Goal: Complete application form

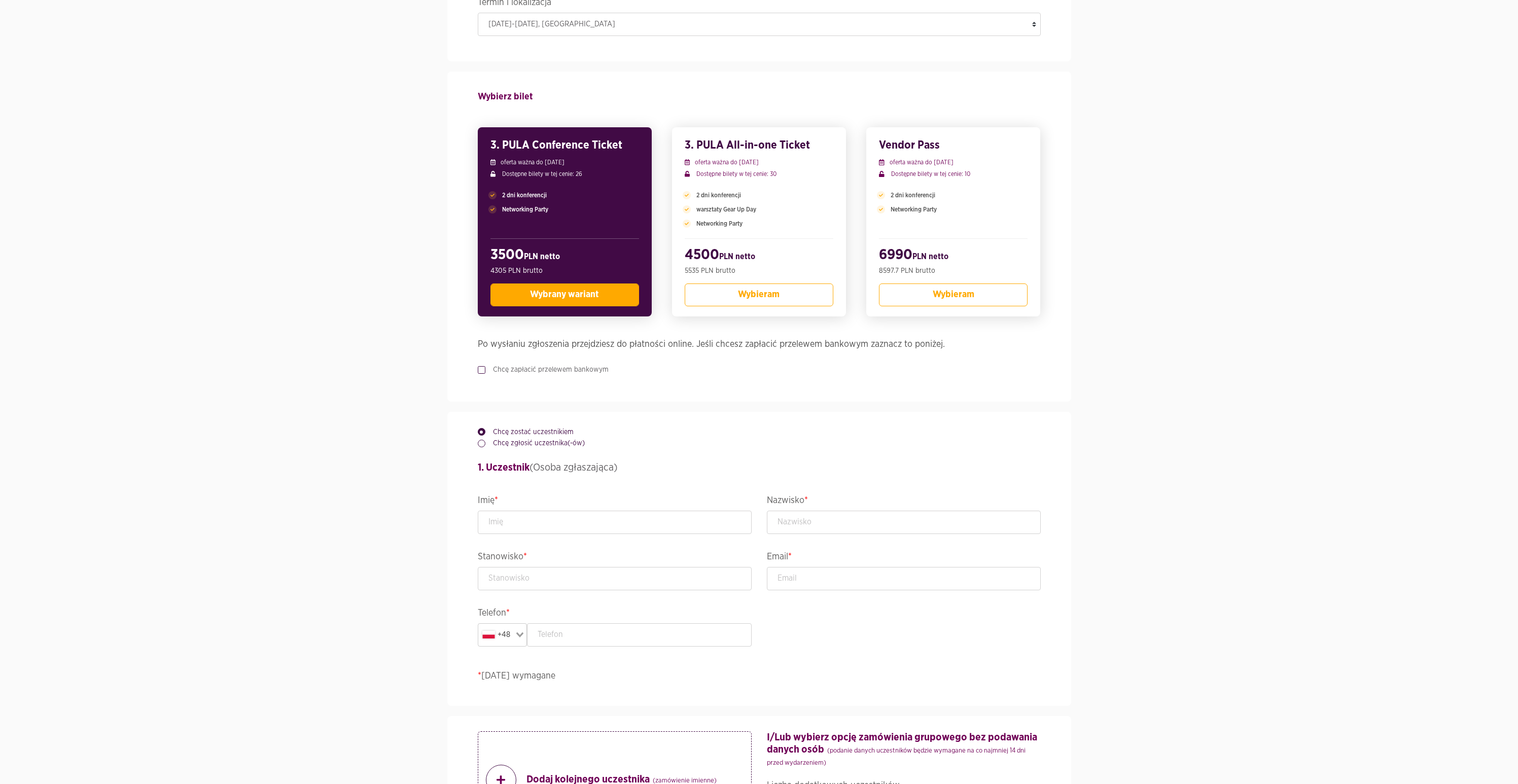
scroll to position [212, 0]
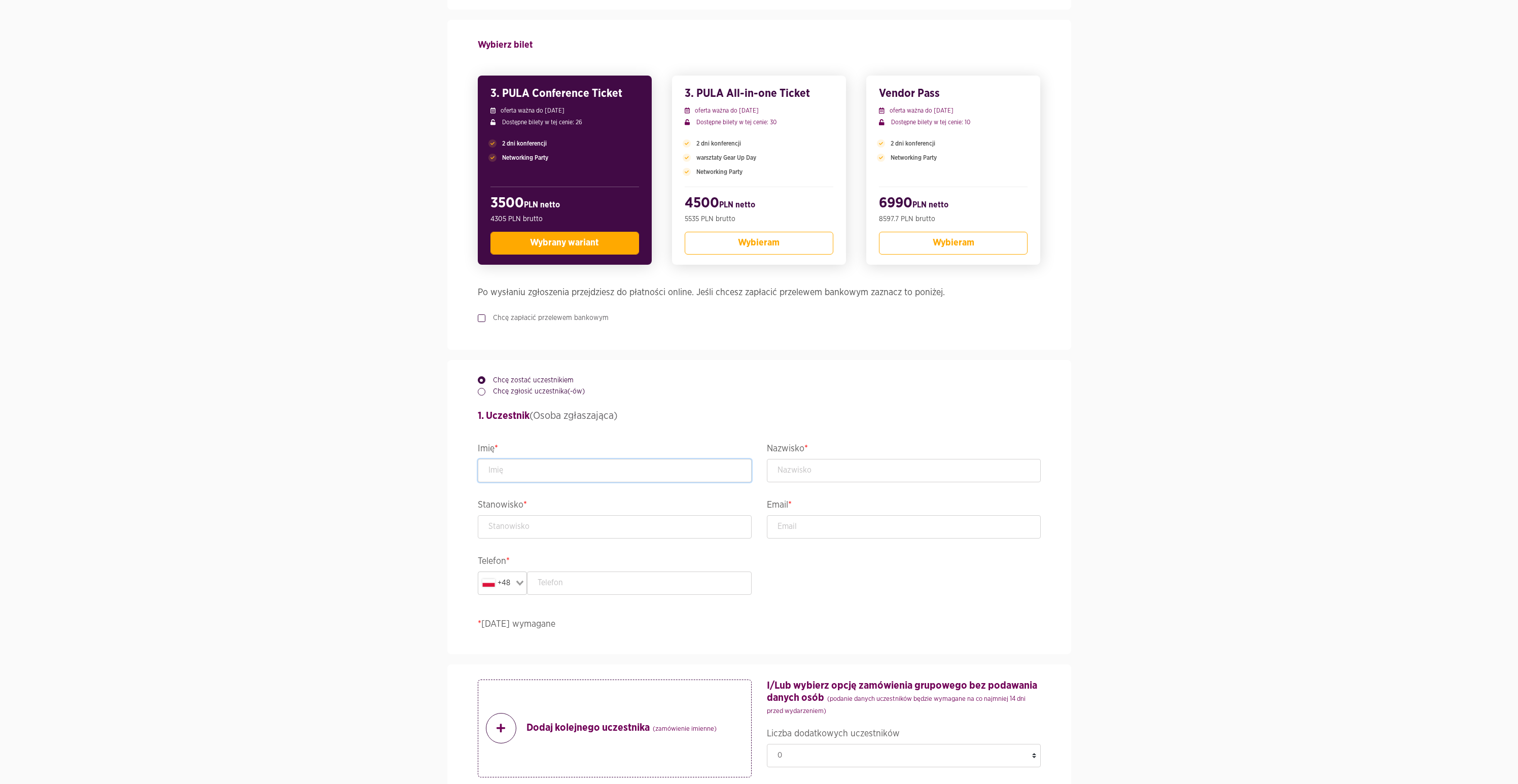
click at [500, 473] on input "text" at bounding box center [615, 471] width 274 height 24
type input "[PERSON_NAME]"
type input "IT Leader"
type input "[PERSON_NAME][EMAIL_ADDRESS][DOMAIN_NAME]"
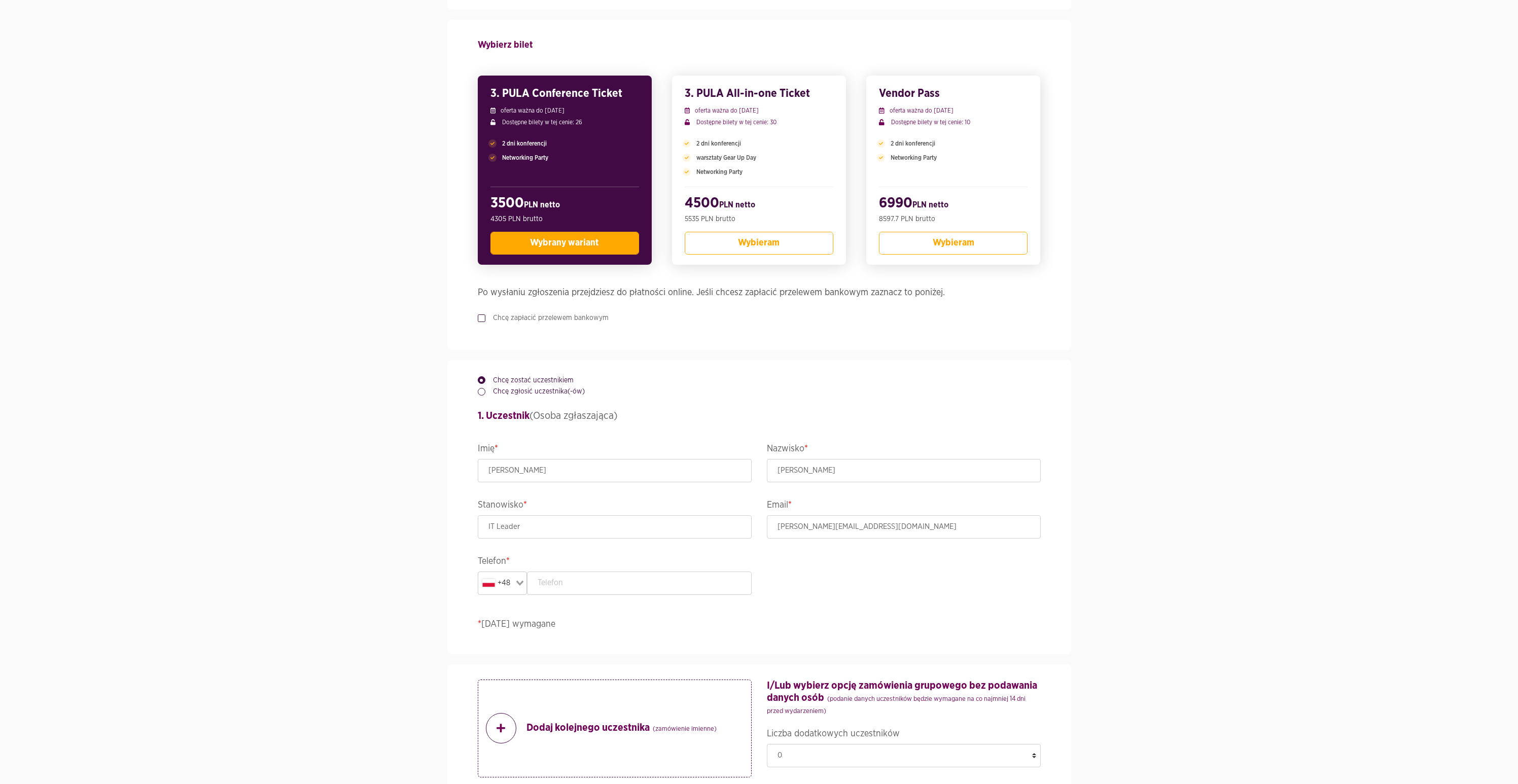
click at [487, 317] on label "Chcę zapłacić przelewem bankowym" at bounding box center [547, 317] width 123 height 10
click at [483, 317] on input "Chcę zapłacić przelewem bankowym" at bounding box center [480, 316] width 5 height 6
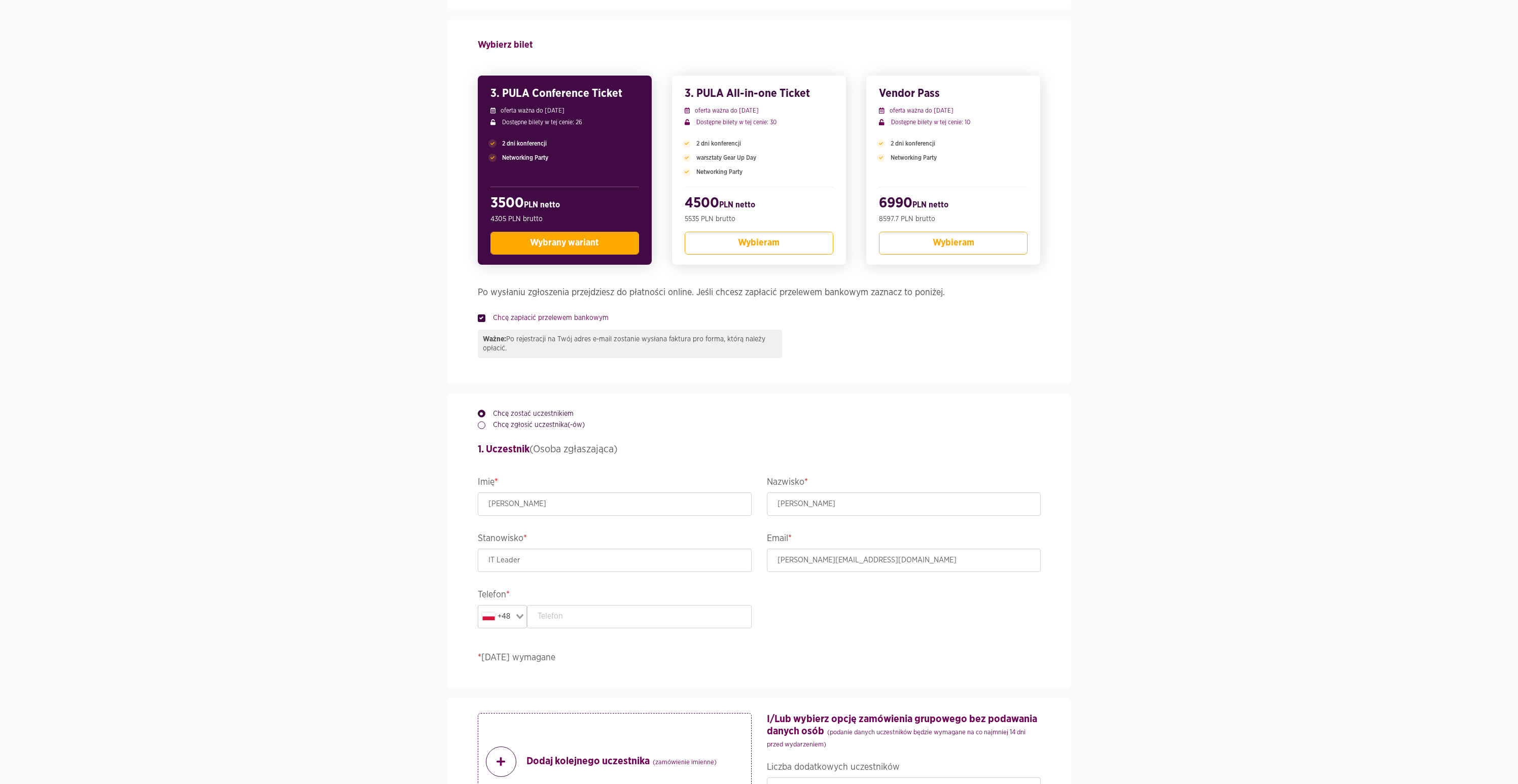
click at [487, 317] on label "Chcę zapłacić przelewem bankowym" at bounding box center [547, 317] width 123 height 10
click at [483, 317] on input "Chcę zapłacić przelewem bankowym" at bounding box center [480, 316] width 5 height 6
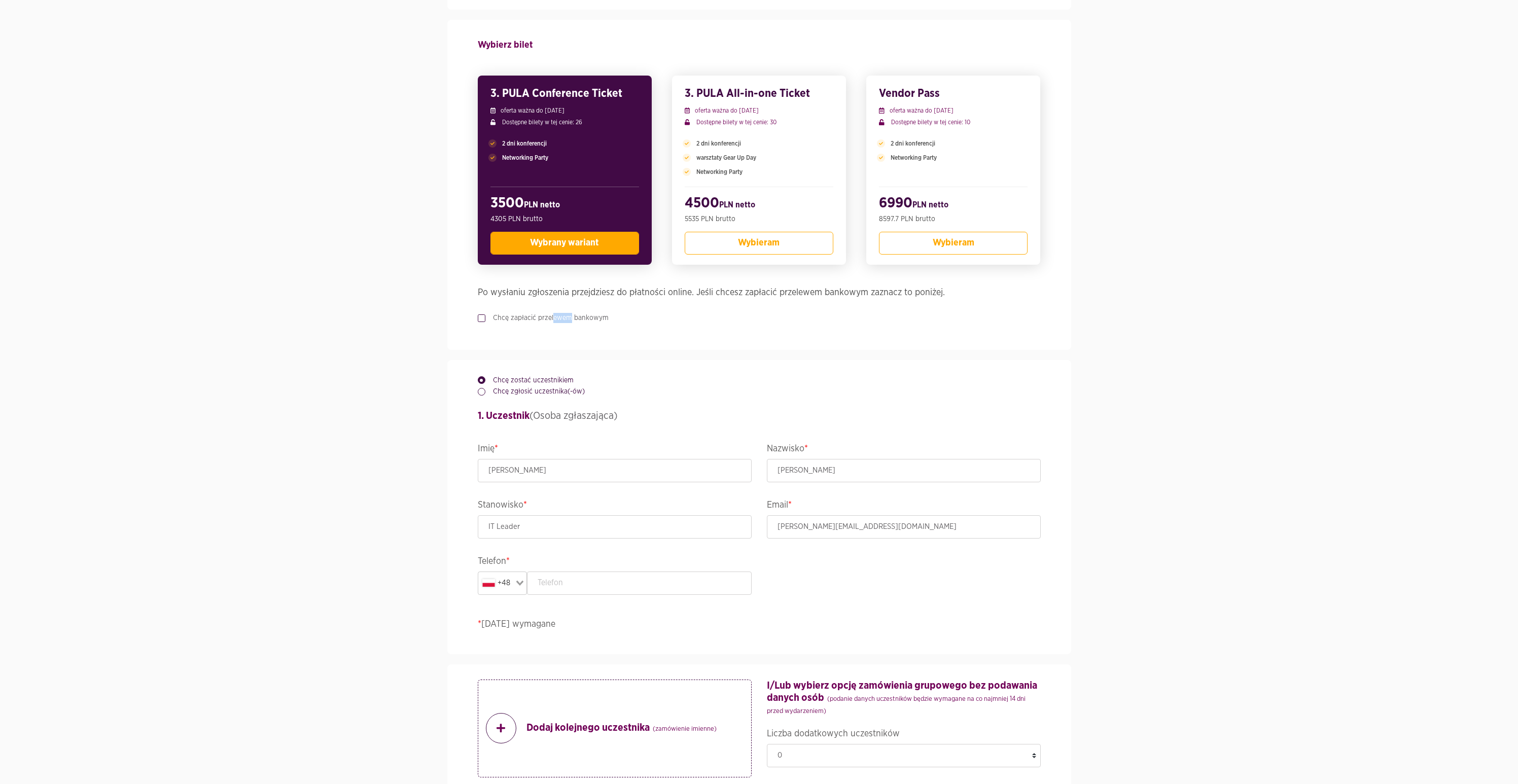
click at [487, 317] on label "Chcę zapłacić przelewem bankowym" at bounding box center [547, 317] width 123 height 10
click at [483, 317] on input "Chcę zapłacić przelewem bankowym" at bounding box center [480, 316] width 5 height 6
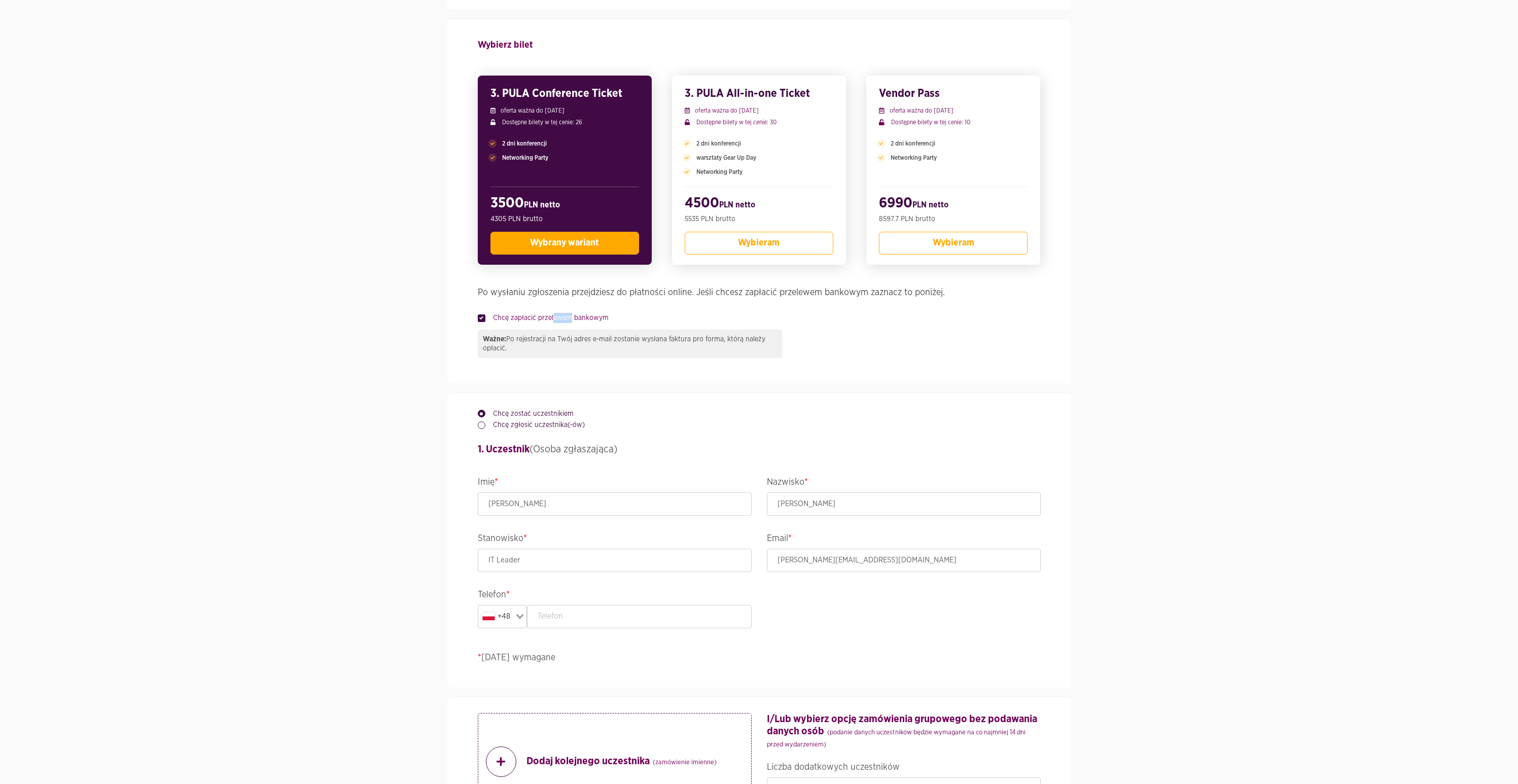
click at [487, 317] on label "Chcę zapłacić przelewem bankowym" at bounding box center [547, 317] width 123 height 10
click at [483, 317] on input "Chcę zapłacić przelewem bankowym" at bounding box center [480, 316] width 5 height 6
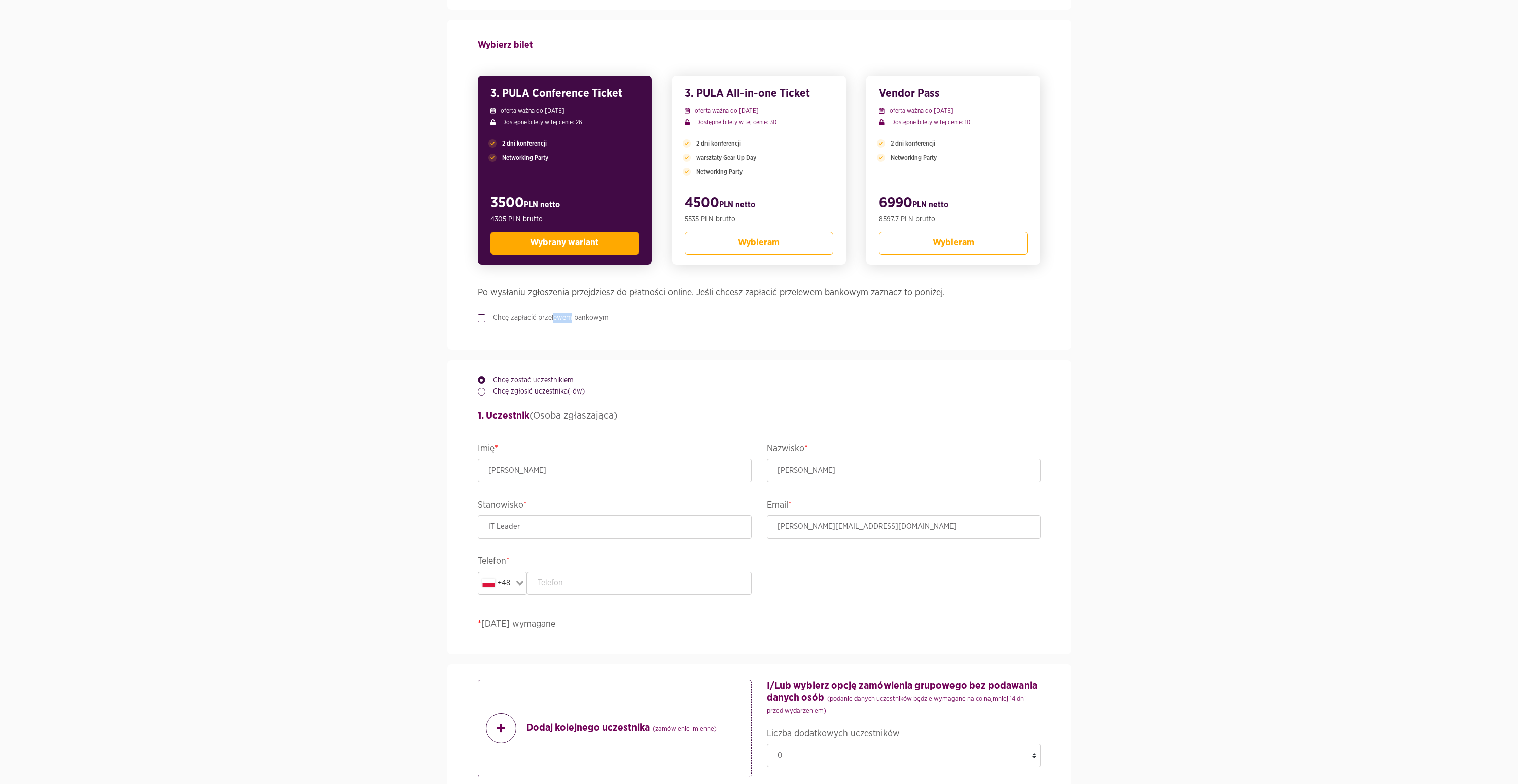
click at [487, 317] on label "Chcę zapłacić przelewem bankowym" at bounding box center [547, 317] width 123 height 10
click at [483, 317] on input "Chcę zapłacić przelewem bankowym" at bounding box center [480, 316] width 5 height 6
checkbox input "true"
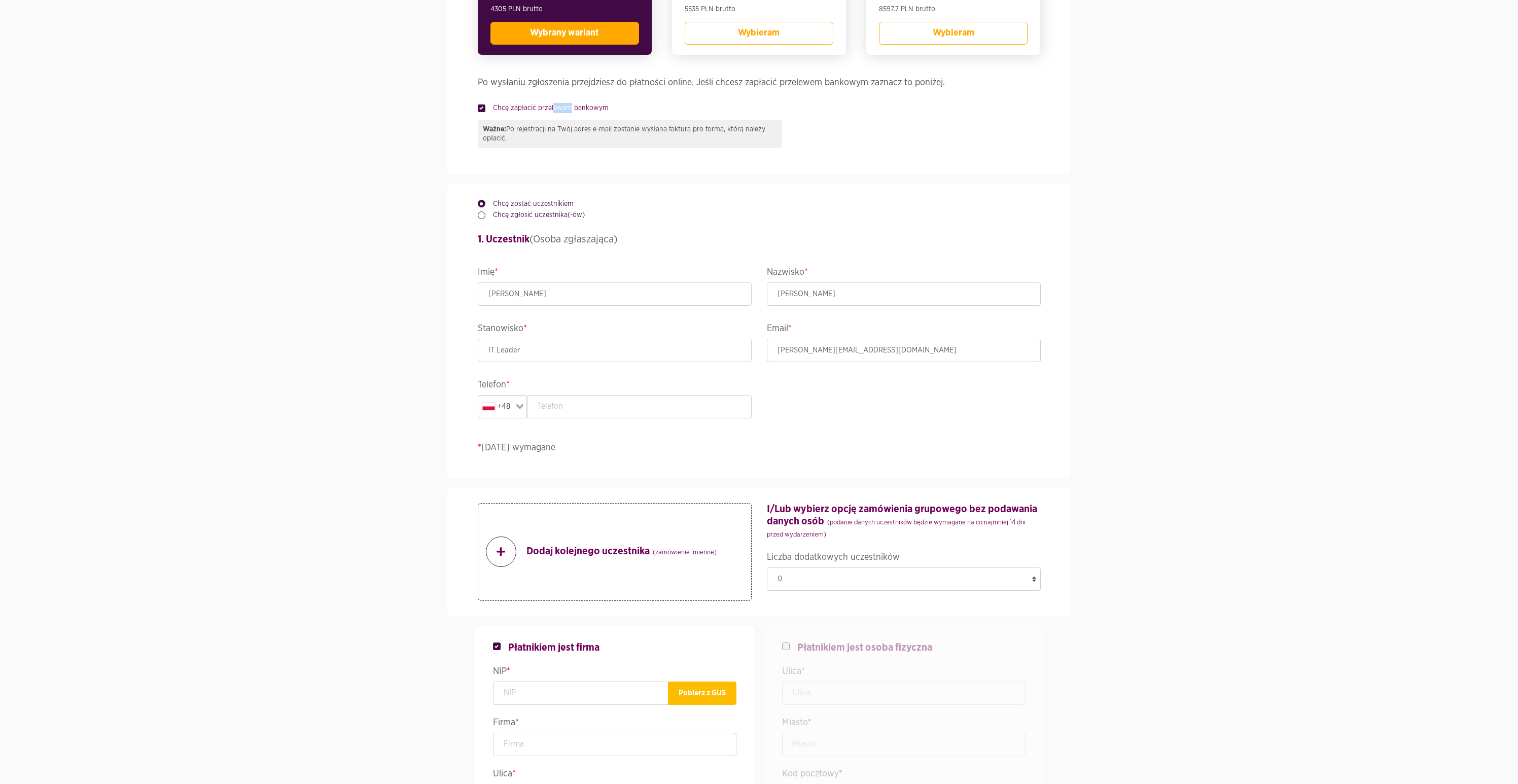
scroll to position [542, 0]
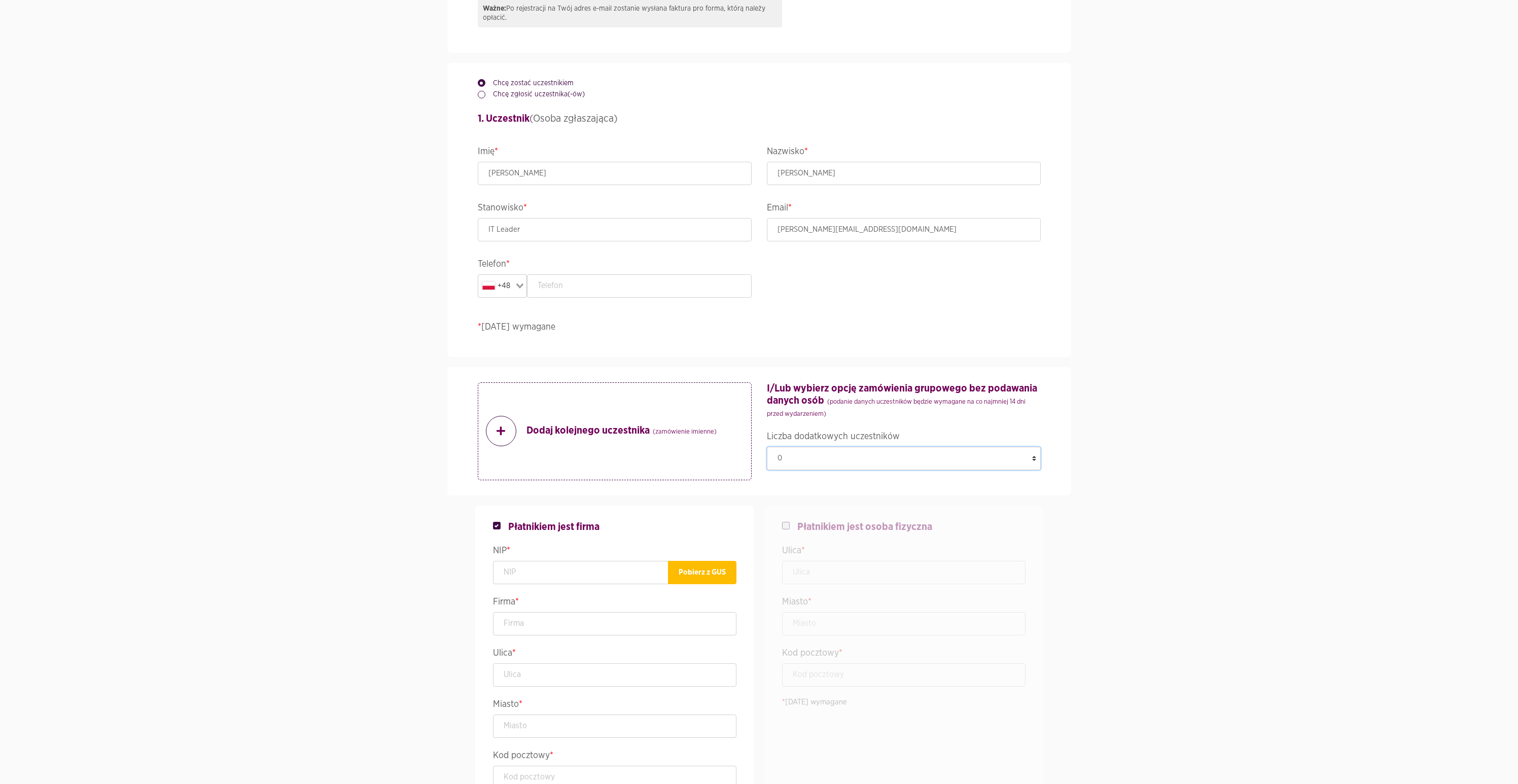
click at [830, 450] on select "0 1 2 3 4 5 6 7 8 9 10 11 12 13 14 15 16 17 18 19 20 21 22 23 24 25" at bounding box center [903, 458] width 274 height 24
click at [819, 460] on select "0 1 2 3 4 5 6 7 8 9 10 11 12 13 14 15 16 17 18 19 20 21 22 23 24 25" at bounding box center [903, 458] width 274 height 24
select select "0"
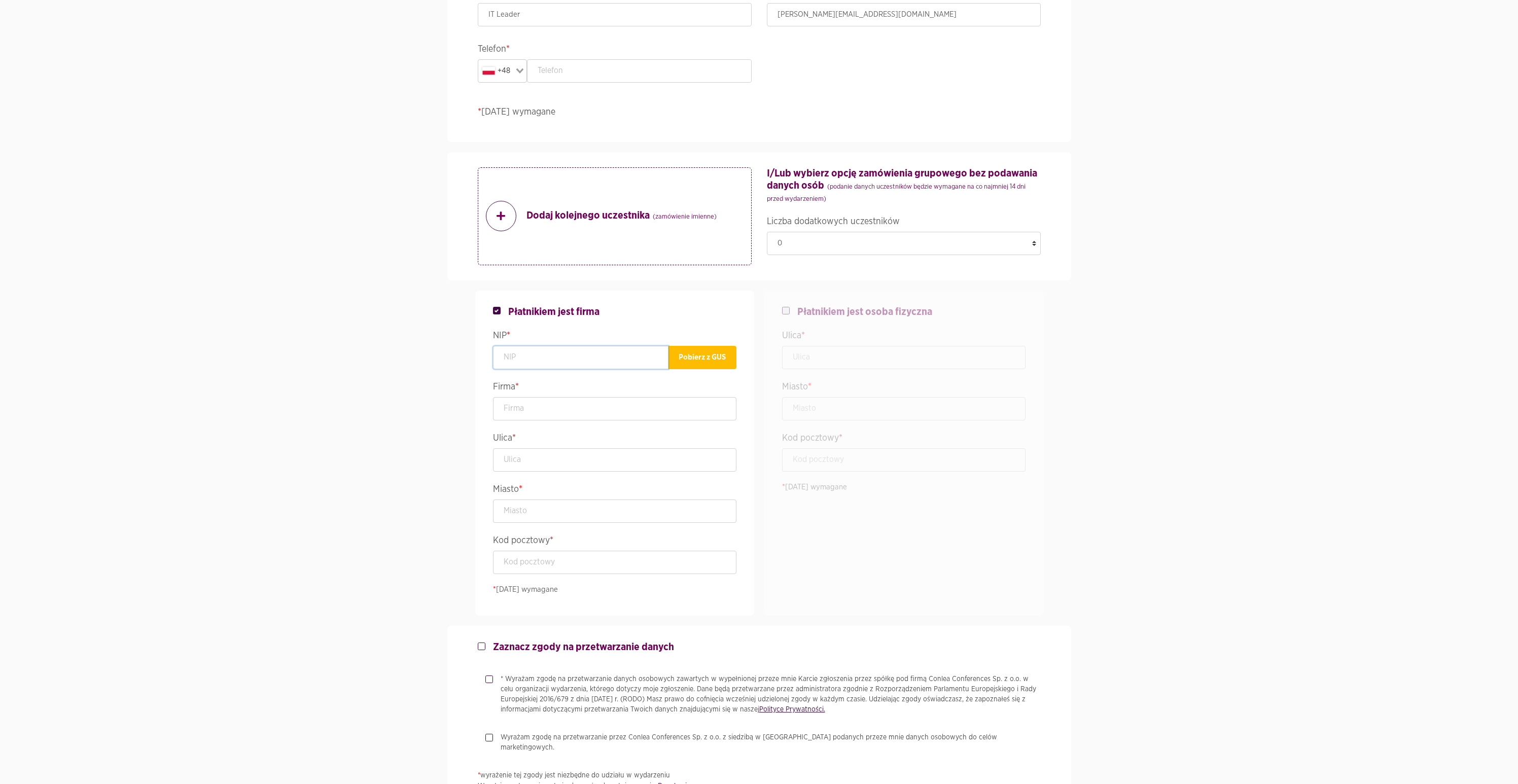
click at [580, 356] on input "text" at bounding box center [581, 358] width 176 height 24
click at [527, 345] on legend "NIP *" at bounding box center [615, 337] width 243 height 18
click at [529, 353] on input "text" at bounding box center [581, 358] width 176 height 24
paste input "5252674798"
type input "5252674798"
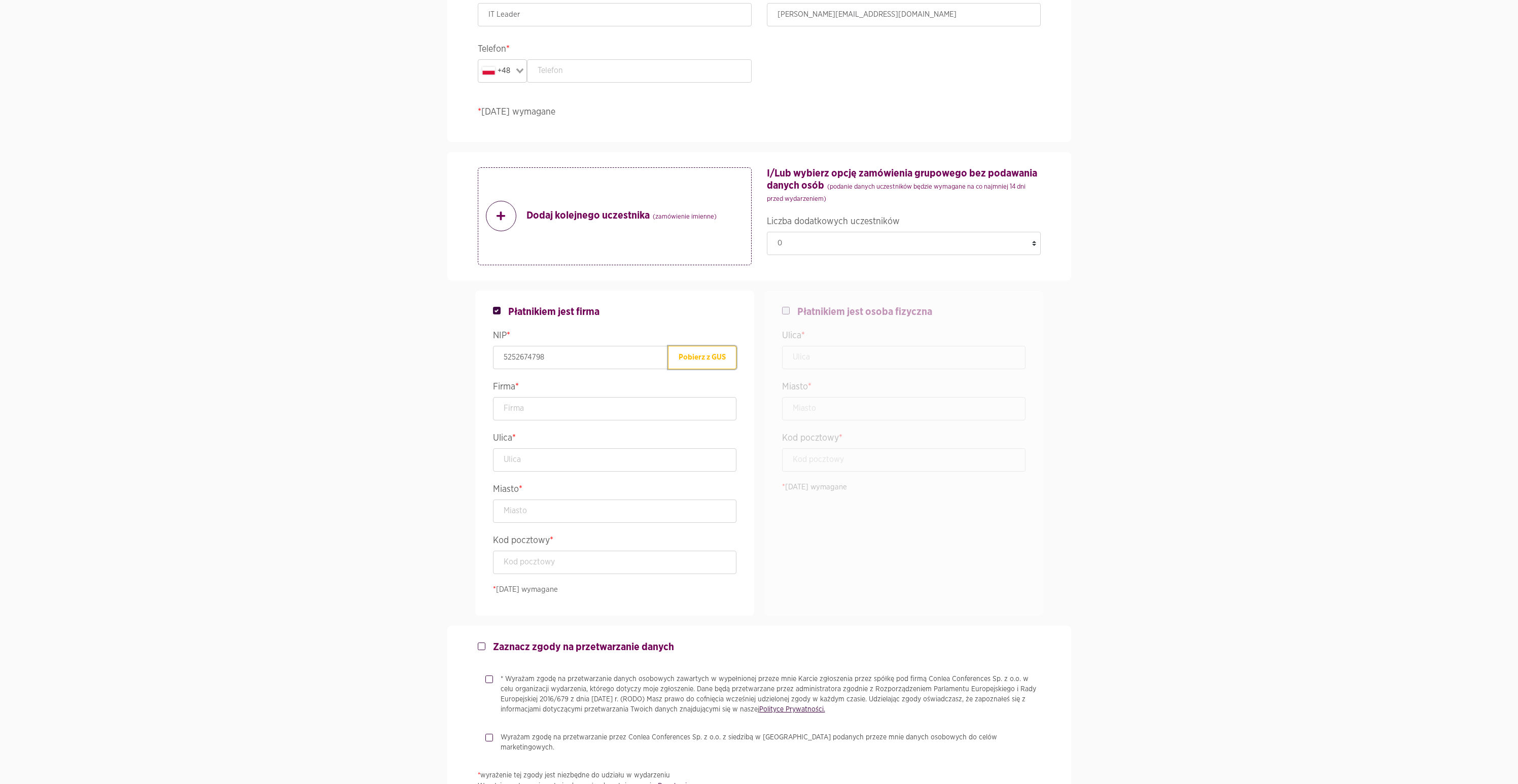
click at [674, 366] on button "Pobierz z GUS" at bounding box center [702, 358] width 68 height 24
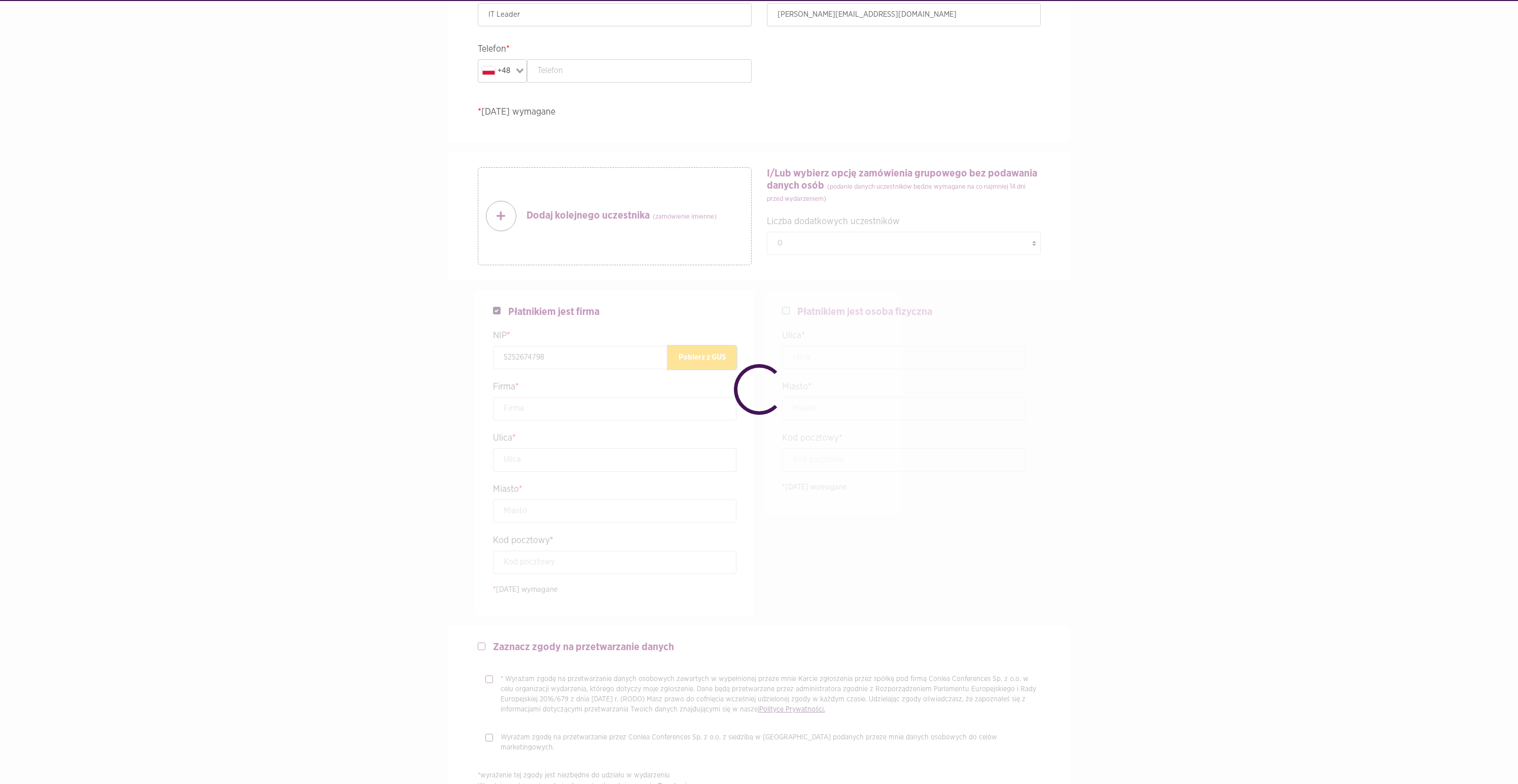
type input "ALLEGRO SPÓŁKA Z OGRANICZONĄ ODPOWIEDZIALNOŚCIĄ"
type input "Wierzbięcice 1B"
type input "[GEOGRAPHIC_DATA]"
type input "61-569"
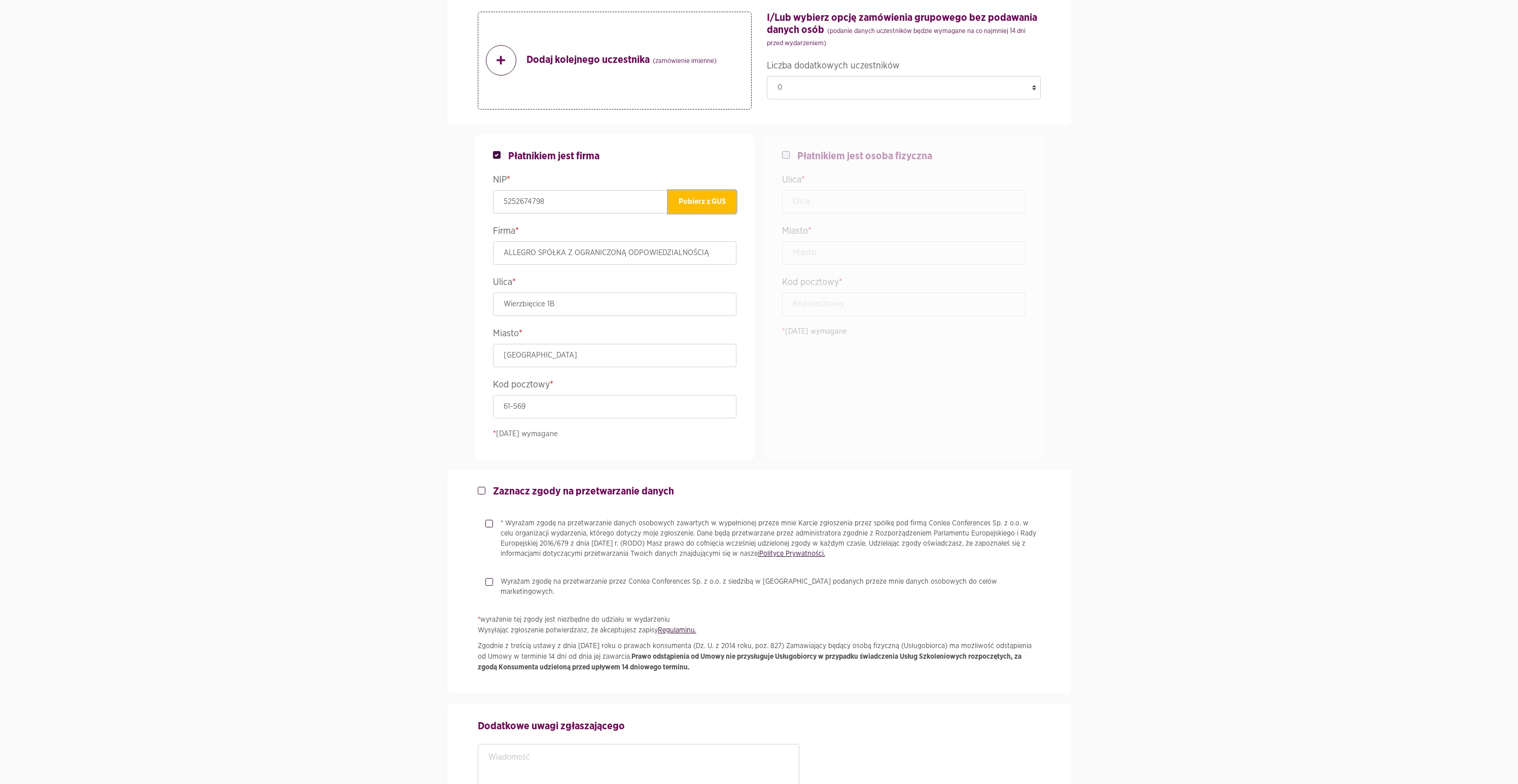
scroll to position [1246, 0]
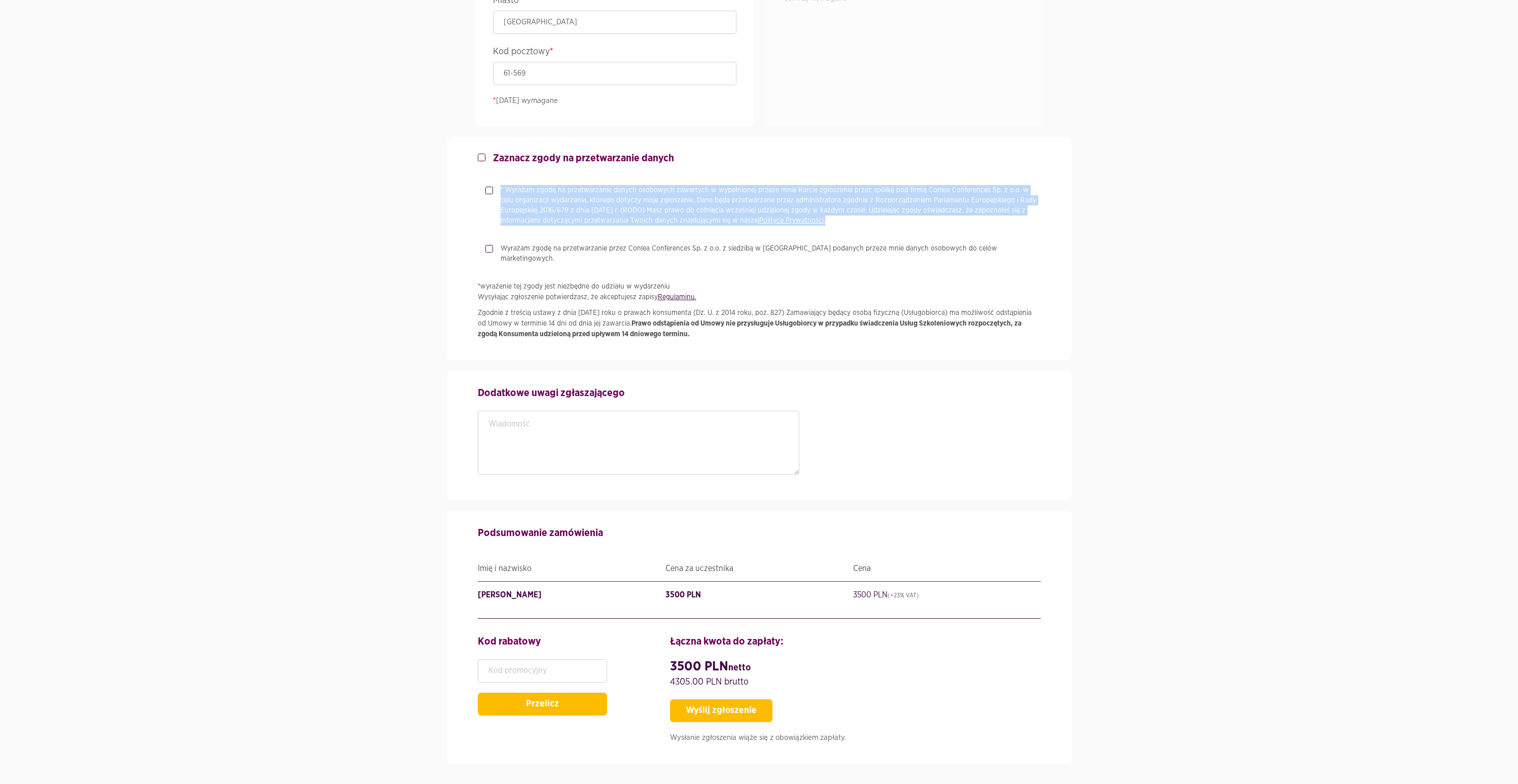
click at [492, 194] on div "* Wyrażam zgodę na przetwarzanie danych osobowych zawartych w wypełnionej przez…" at bounding box center [763, 205] width 555 height 41
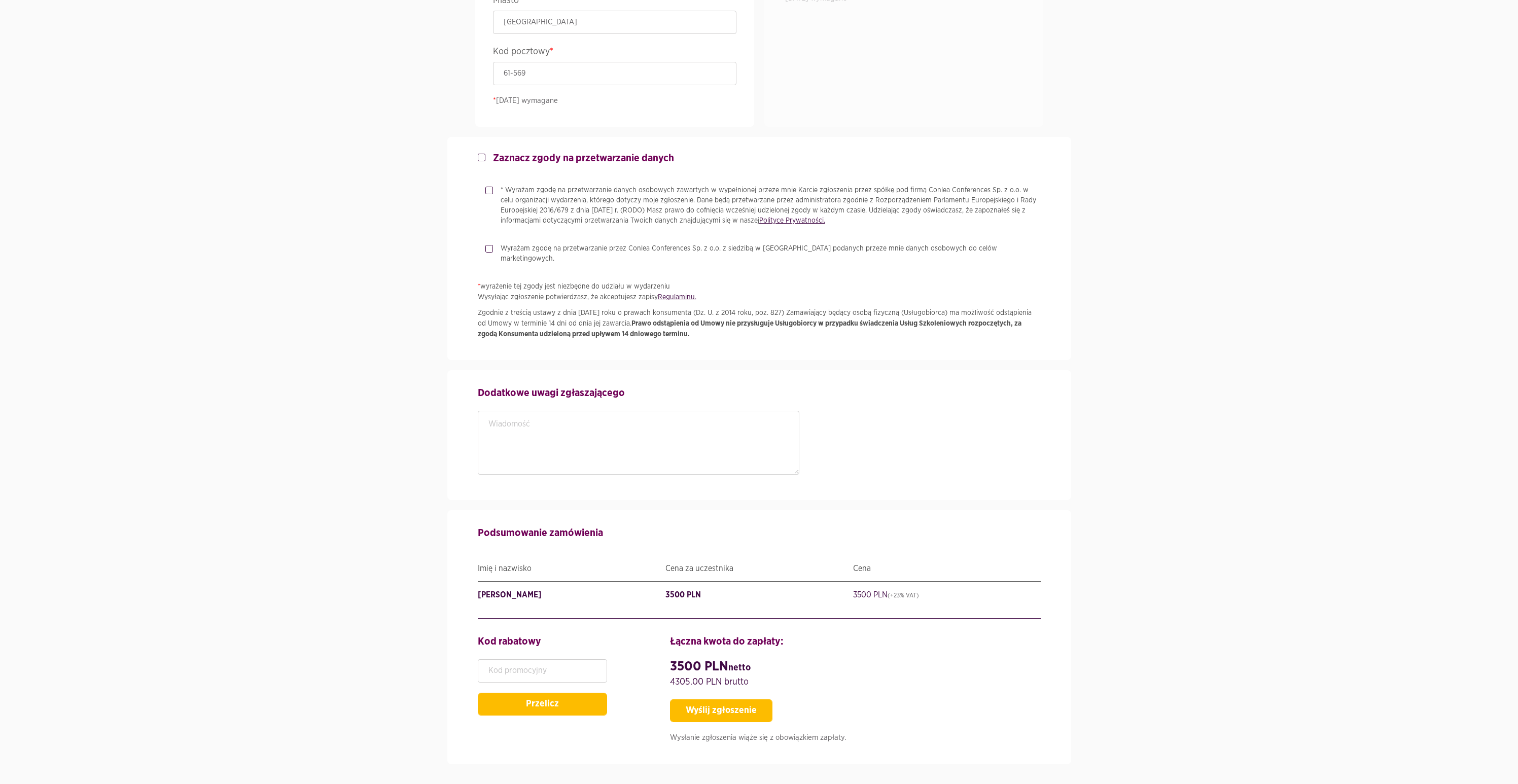
click at [486, 194] on div "* Wyrażam zgodę na przetwarzanie danych osobowych zawartych w wypełnionej przez…" at bounding box center [763, 205] width 555 height 41
click at [493, 191] on label "* Wyrażam zgodę na przetwarzanie danych osobowych zawartych w wypełnionej przez…" at bounding box center [767, 205] width 548 height 41
click at [486, 191] on input "* Wyrażam zgodę na przetwarzanie danych osobowych zawartych w wypełnionej przez…" at bounding box center [488, 188] width 5 height 6
checkbox input "true"
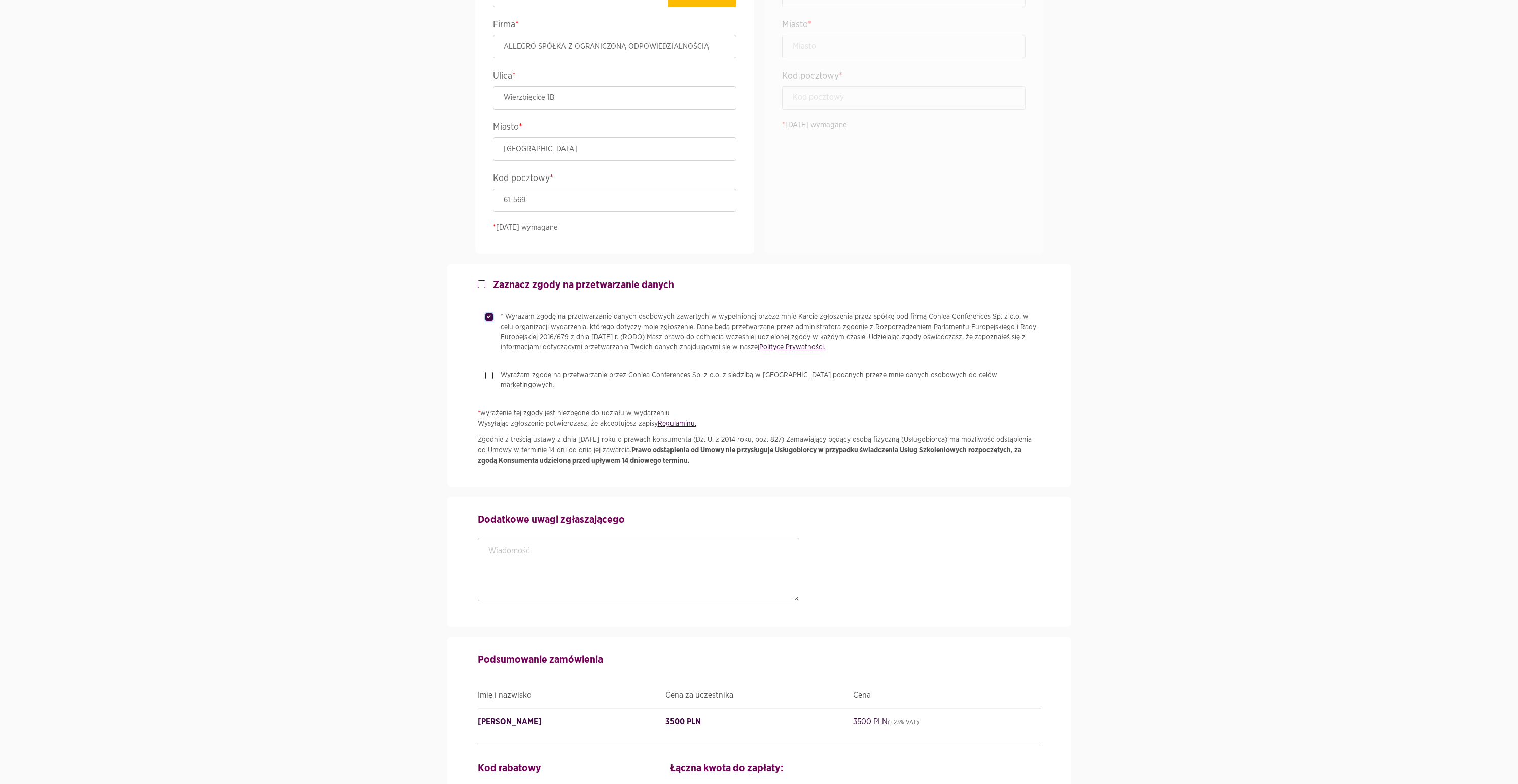
scroll to position [1298, 0]
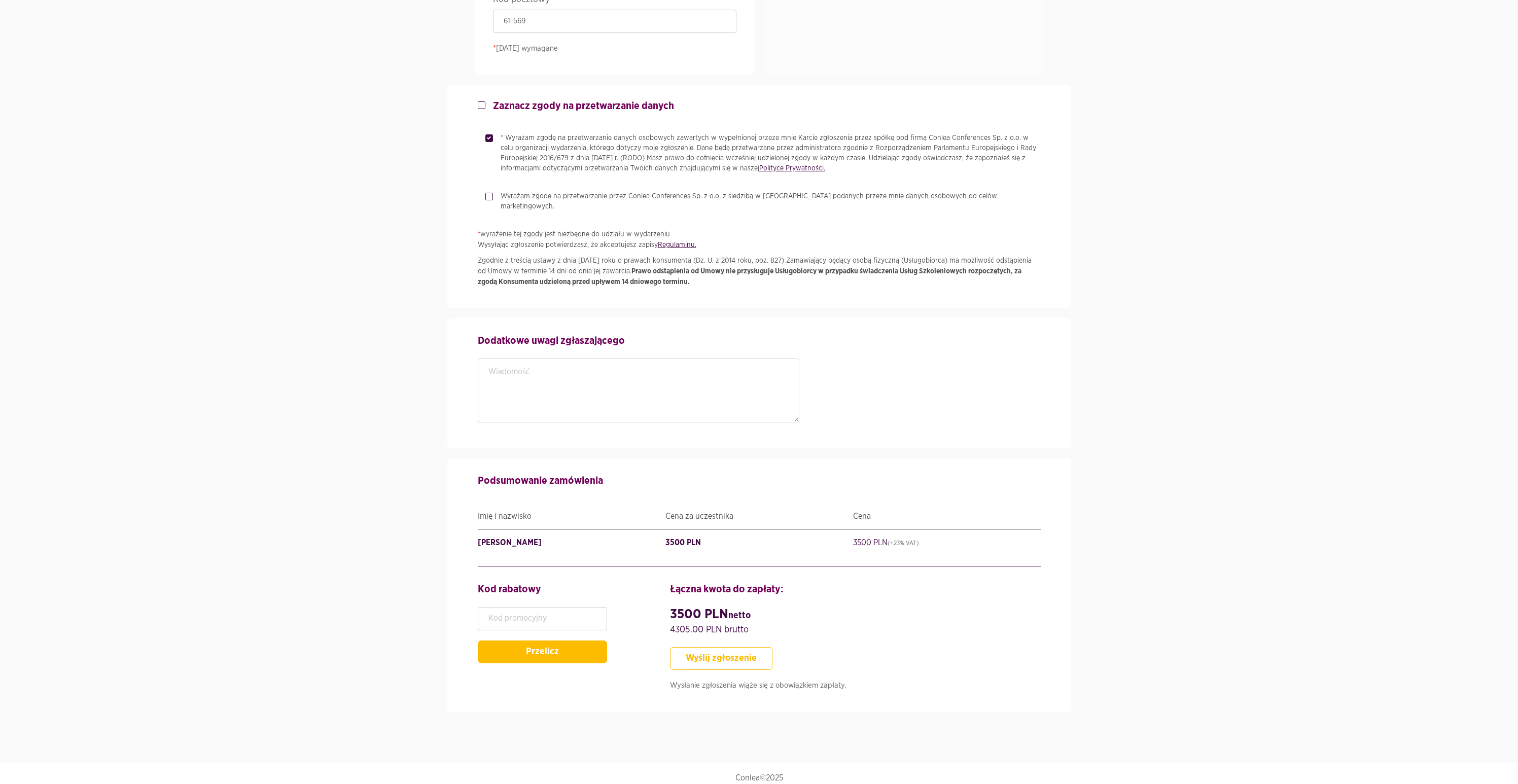
click at [730, 653] on button "Wyślij zgłoszenie" at bounding box center [721, 658] width 103 height 23
type input "ITLeader"
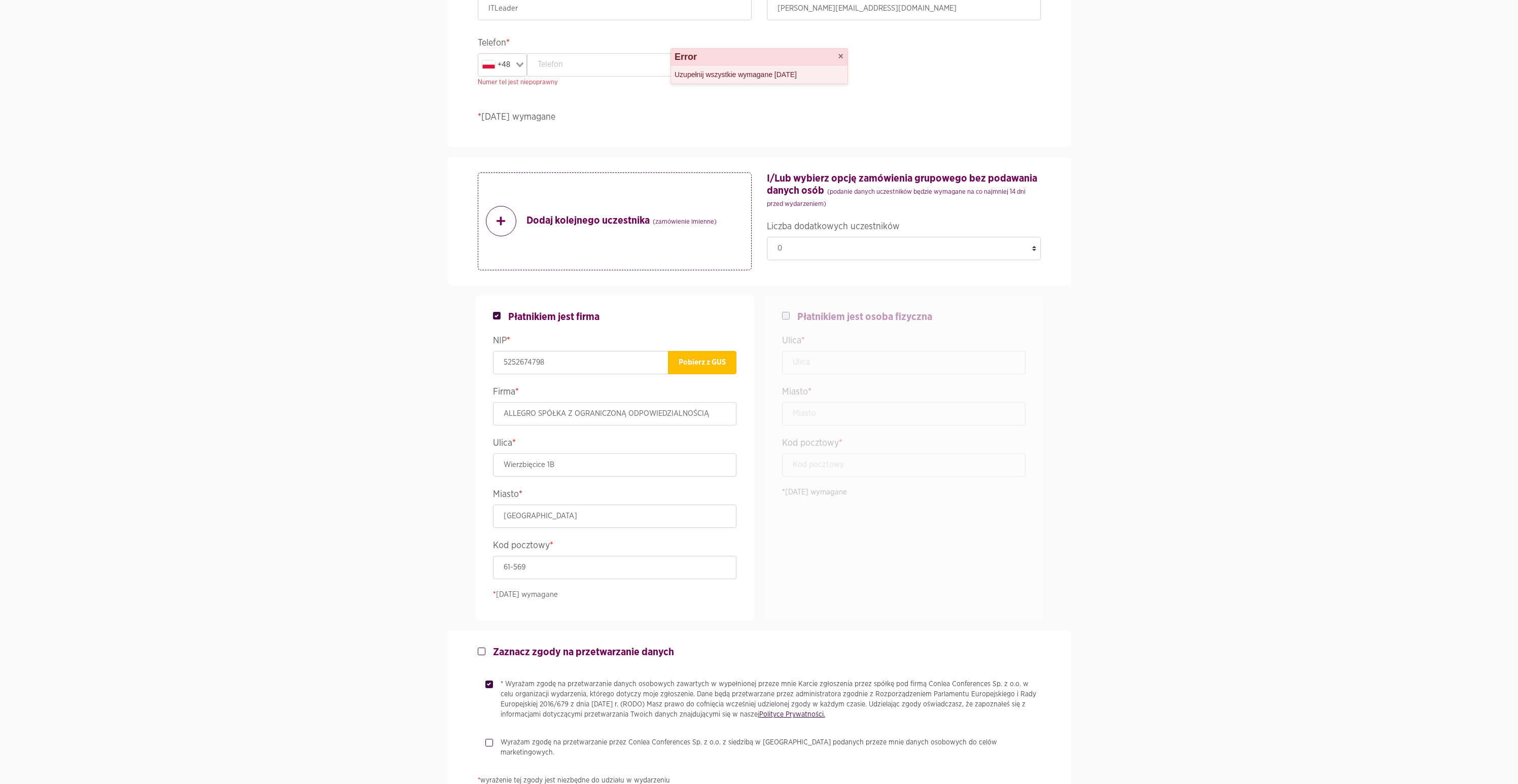
scroll to position [588, 0]
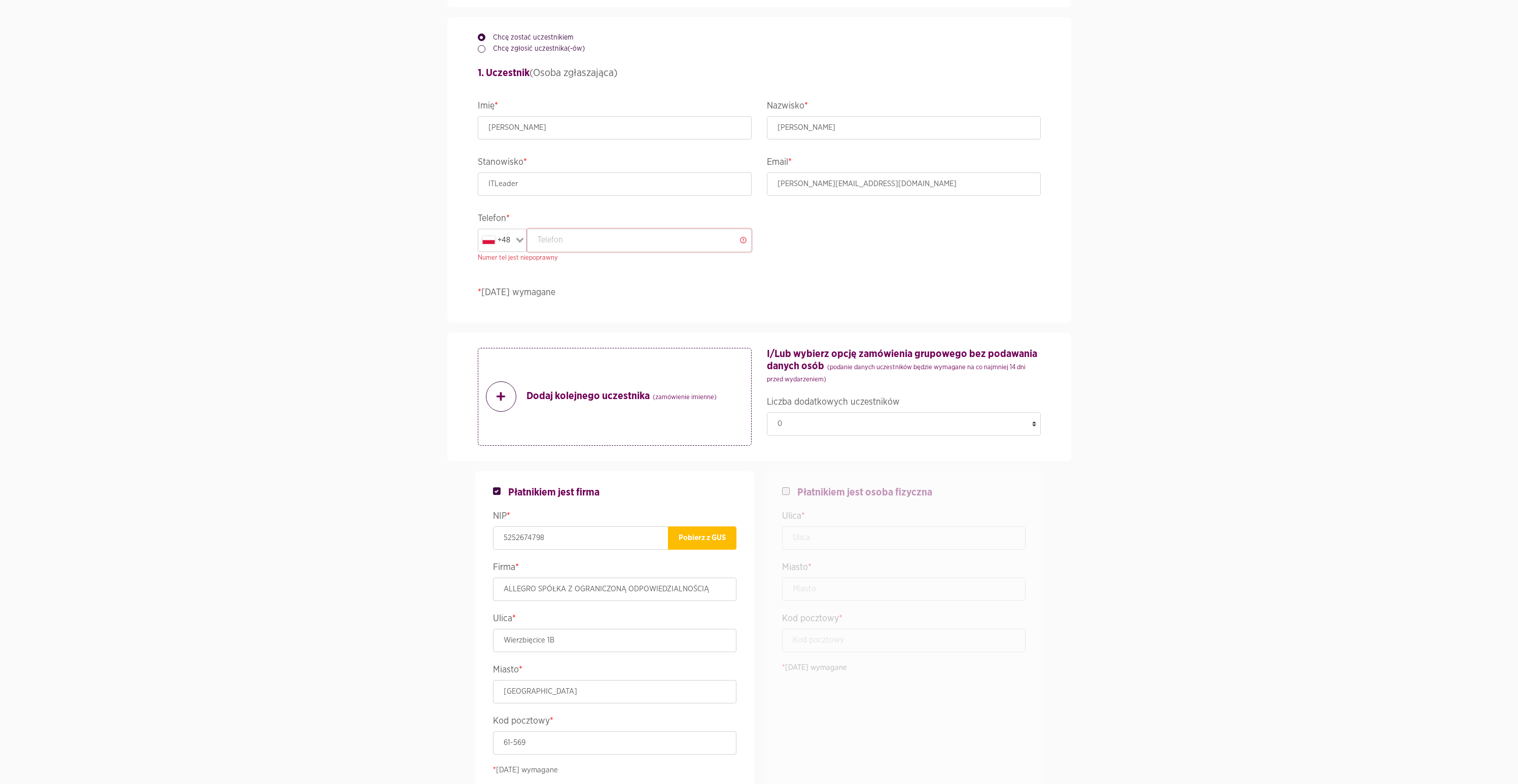
click at [572, 246] on input "text" at bounding box center [639, 240] width 225 height 24
paste input "668 062 375"
click at [636, 298] on p "* [DATE] wymagane" at bounding box center [759, 292] width 563 height 14
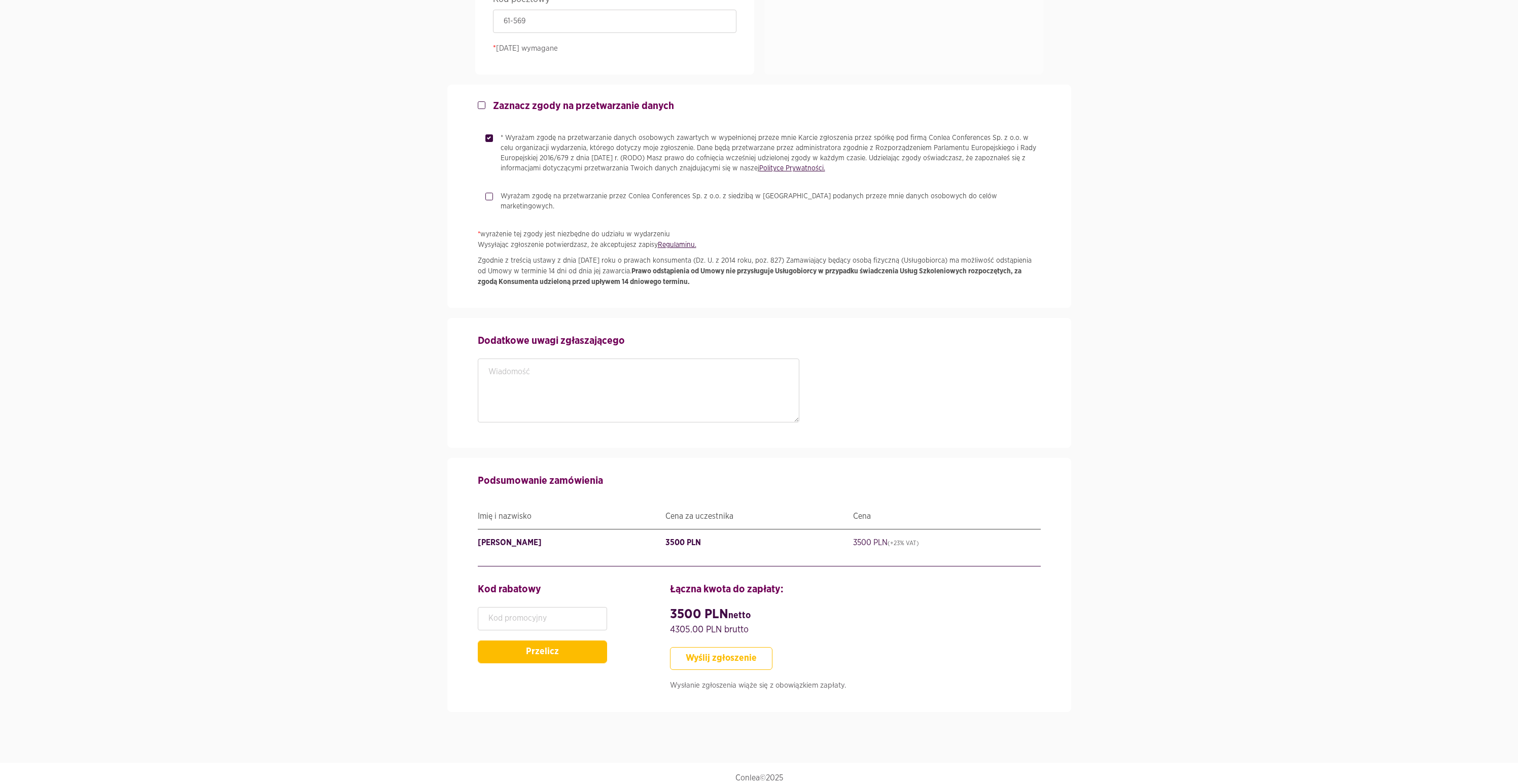
click at [707, 655] on button "Wyślij zgłoszenie" at bounding box center [721, 658] width 103 height 23
type input "668062375"
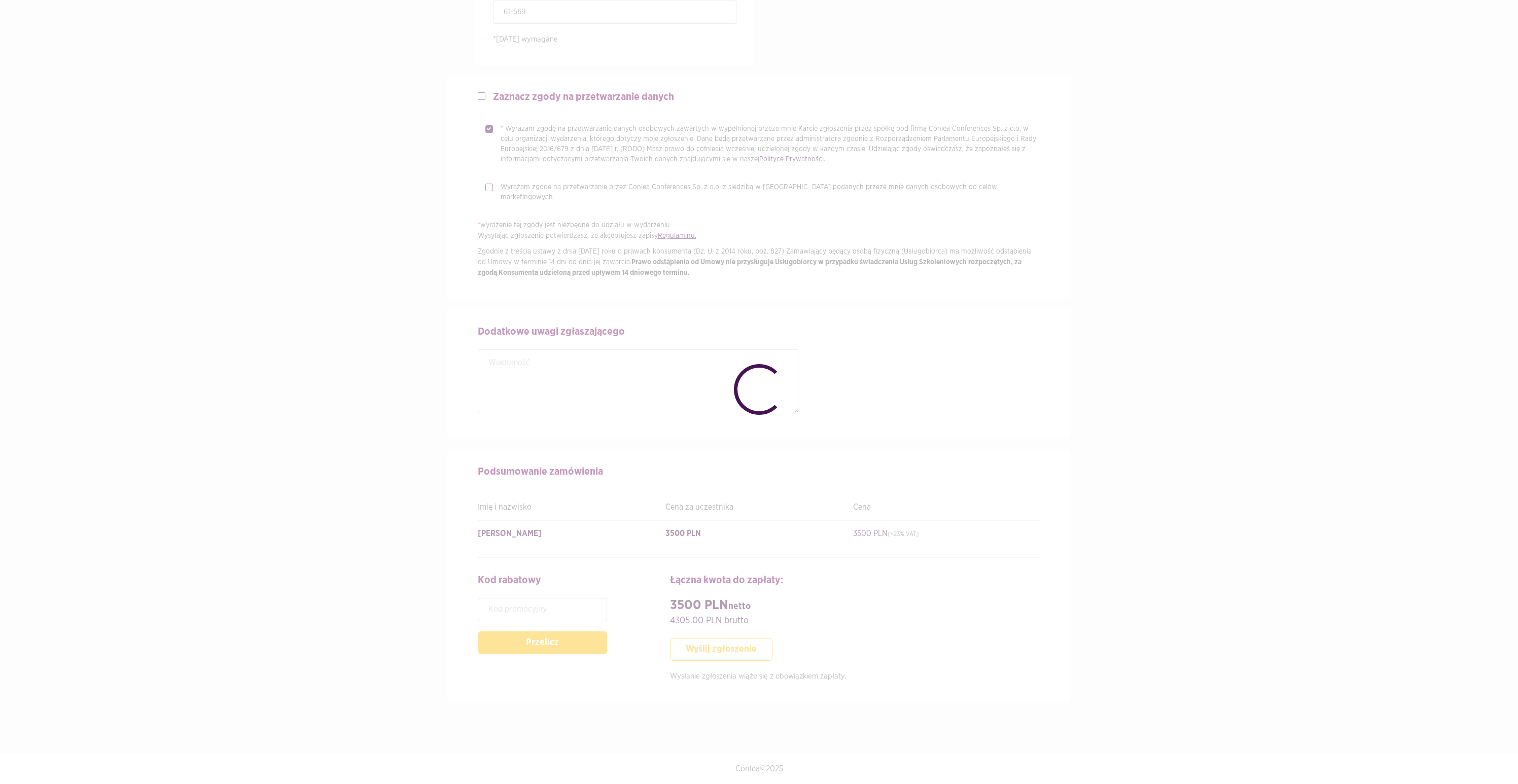
scroll to position [1298, 0]
